Goal: Task Accomplishment & Management: Manage account settings

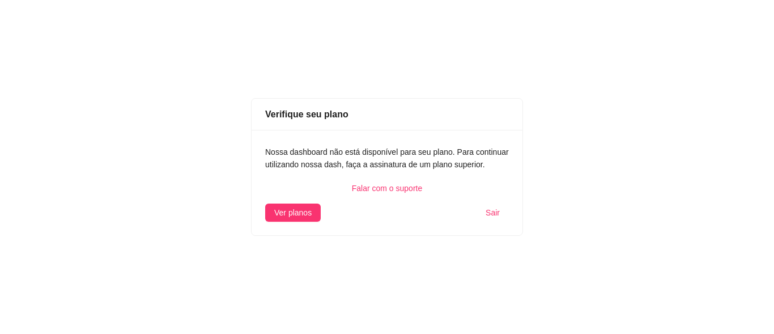
drag, startPoint x: 488, startPoint y: 212, endPoint x: 97, endPoint y: 169, distance: 393.2
click at [481, 212] on button "Sair" at bounding box center [492, 212] width 32 height 18
click at [496, 216] on span "Sair" at bounding box center [493, 212] width 14 height 12
